Goal: Communication & Community: Participate in discussion

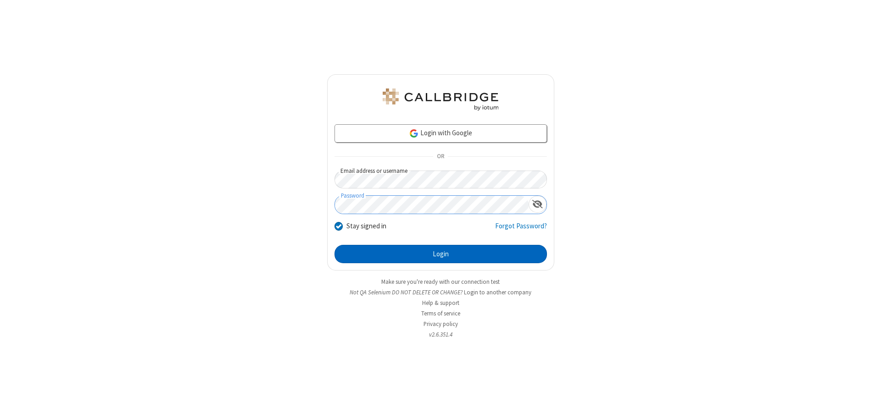
click at [440, 254] on button "Login" at bounding box center [440, 254] width 212 height 18
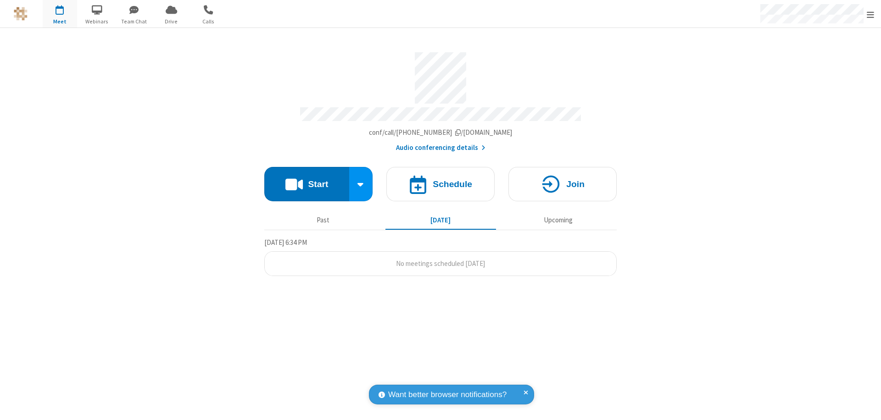
click at [306, 180] on button "Start" at bounding box center [306, 184] width 85 height 34
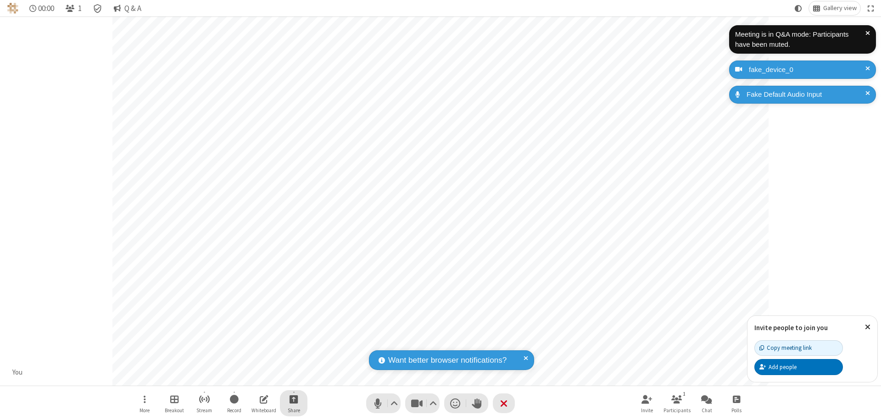
click at [294, 399] on span "Start sharing" at bounding box center [293, 399] width 9 height 11
click at [256, 377] on span "Share my screen" at bounding box center [256, 378] width 11 height 8
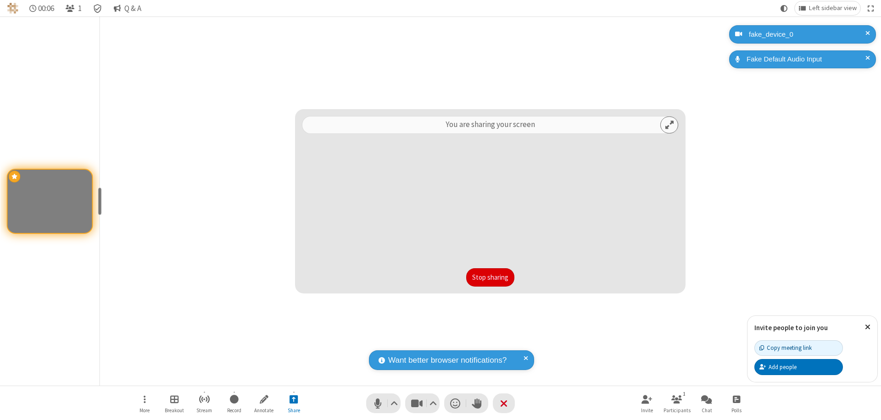
click at [490, 278] on button "Stop sharing" at bounding box center [490, 277] width 48 height 18
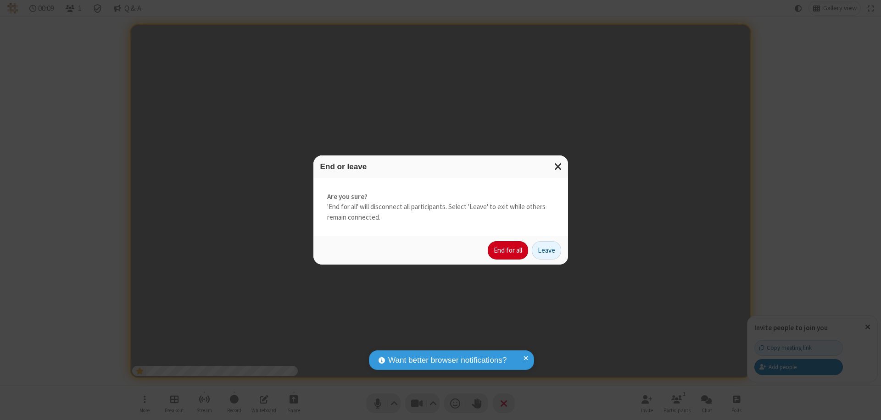
click at [508, 250] on button "End for all" at bounding box center [508, 250] width 40 height 18
